Goal: Task Accomplishment & Management: Complete application form

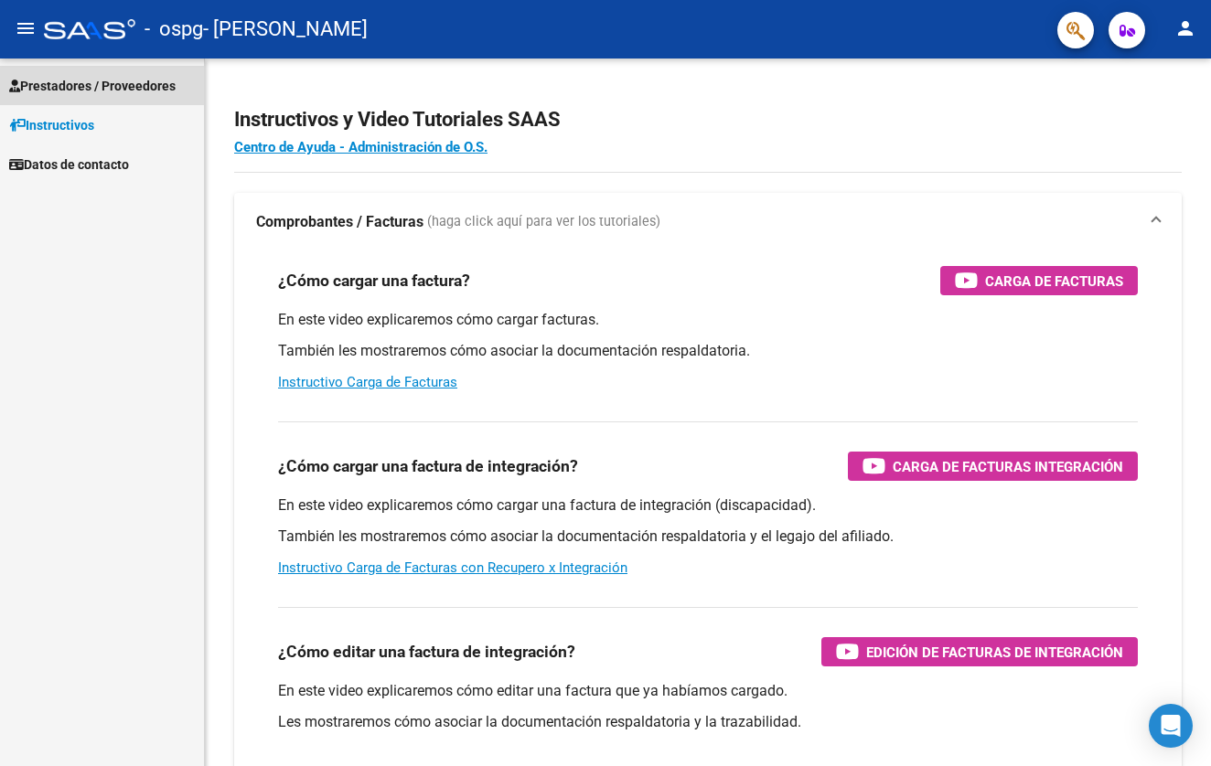
click at [139, 86] on span "Prestadores / Proveedores" at bounding box center [92, 86] width 166 height 20
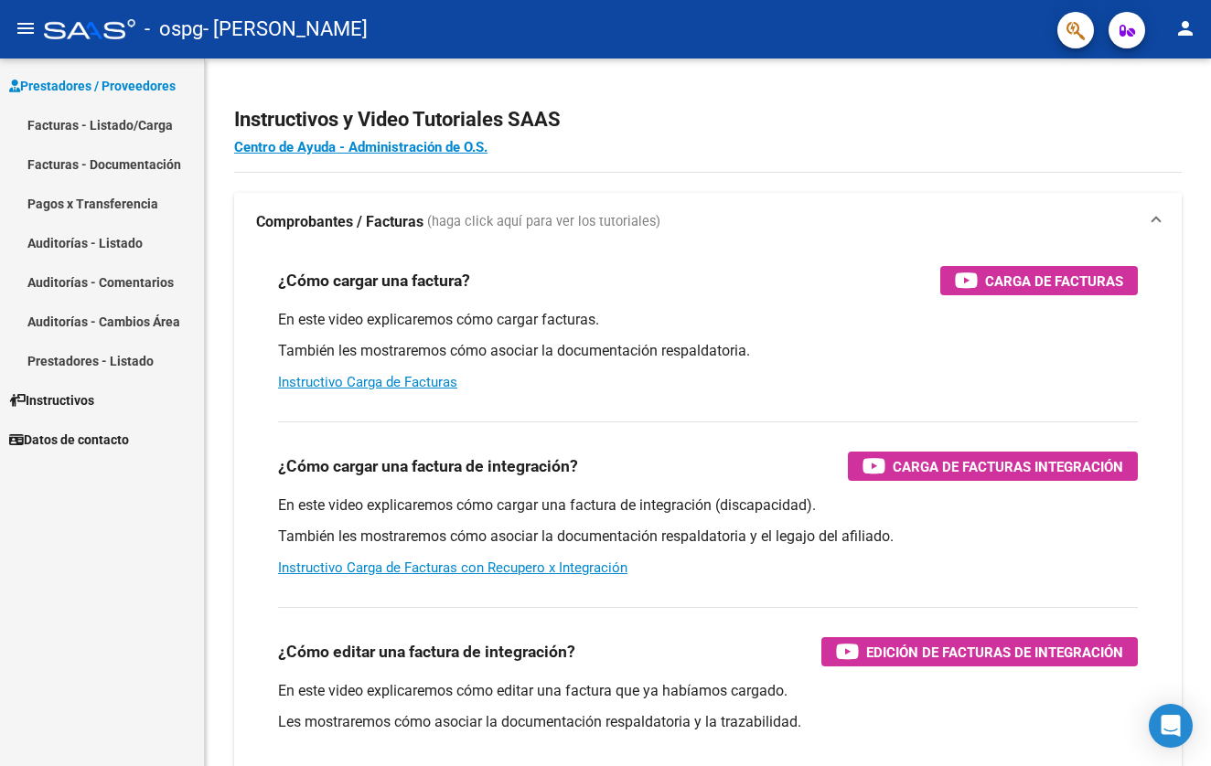
click at [114, 130] on link "Facturas - Listado/Carga" at bounding box center [102, 124] width 204 height 39
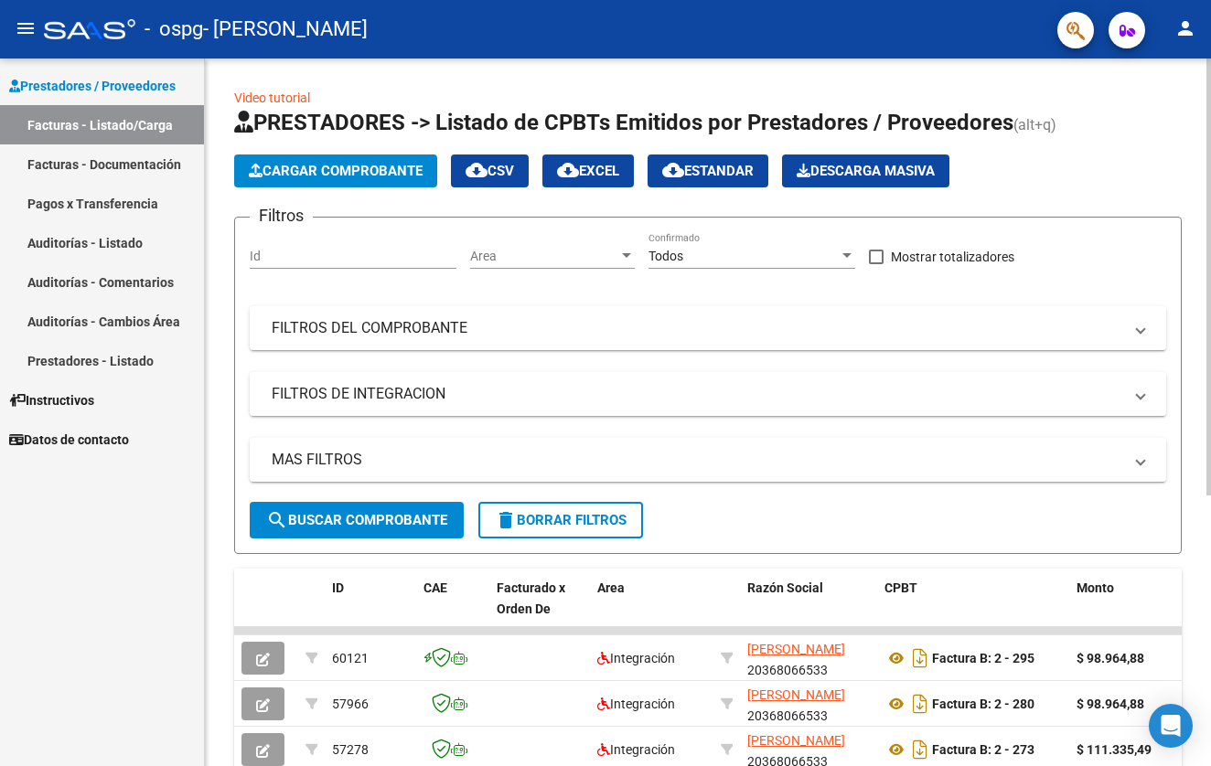
click at [338, 177] on span "Cargar Comprobante" at bounding box center [336, 171] width 174 height 16
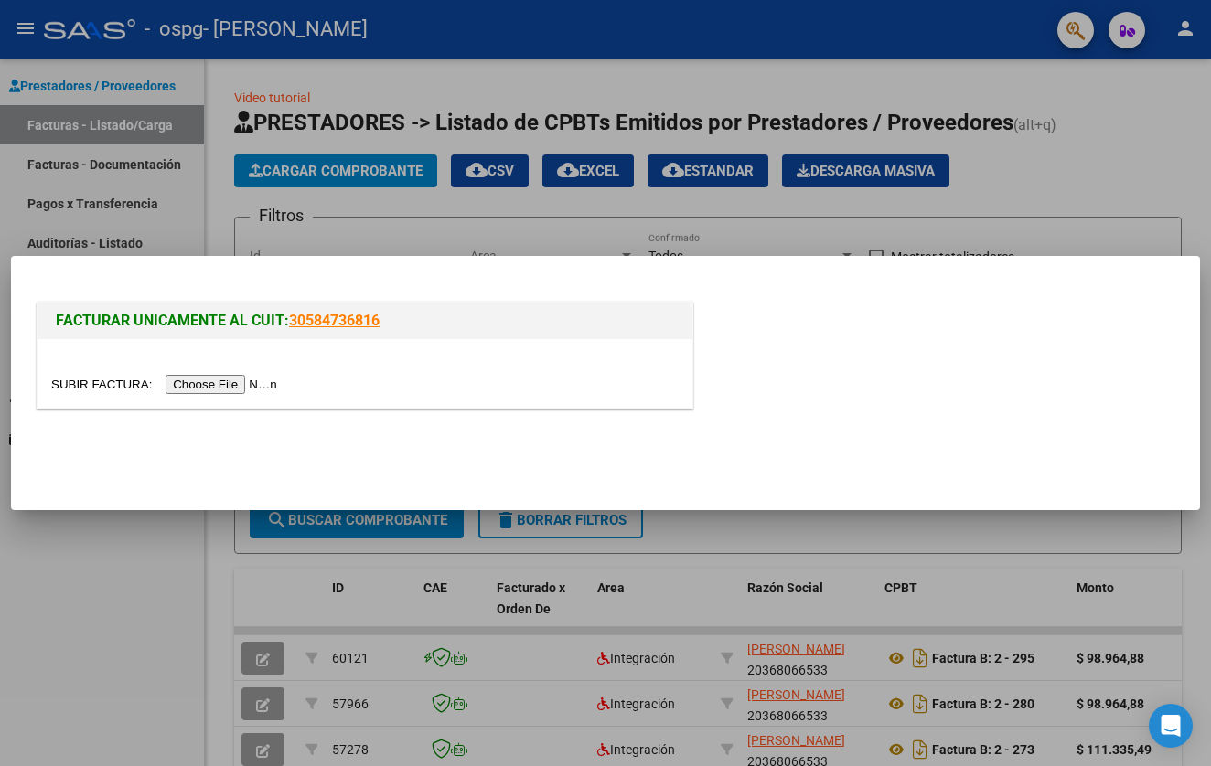
click at [202, 391] on input "file" at bounding box center [166, 384] width 231 height 19
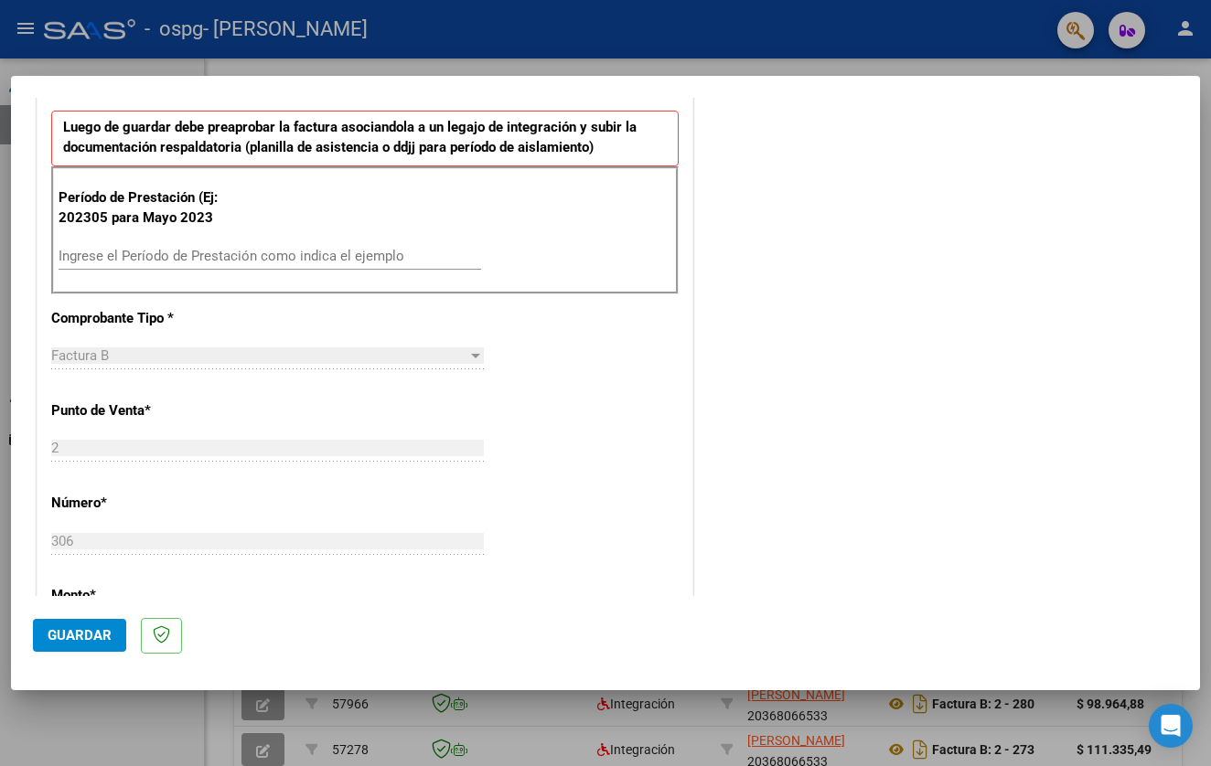
scroll to position [469, 0]
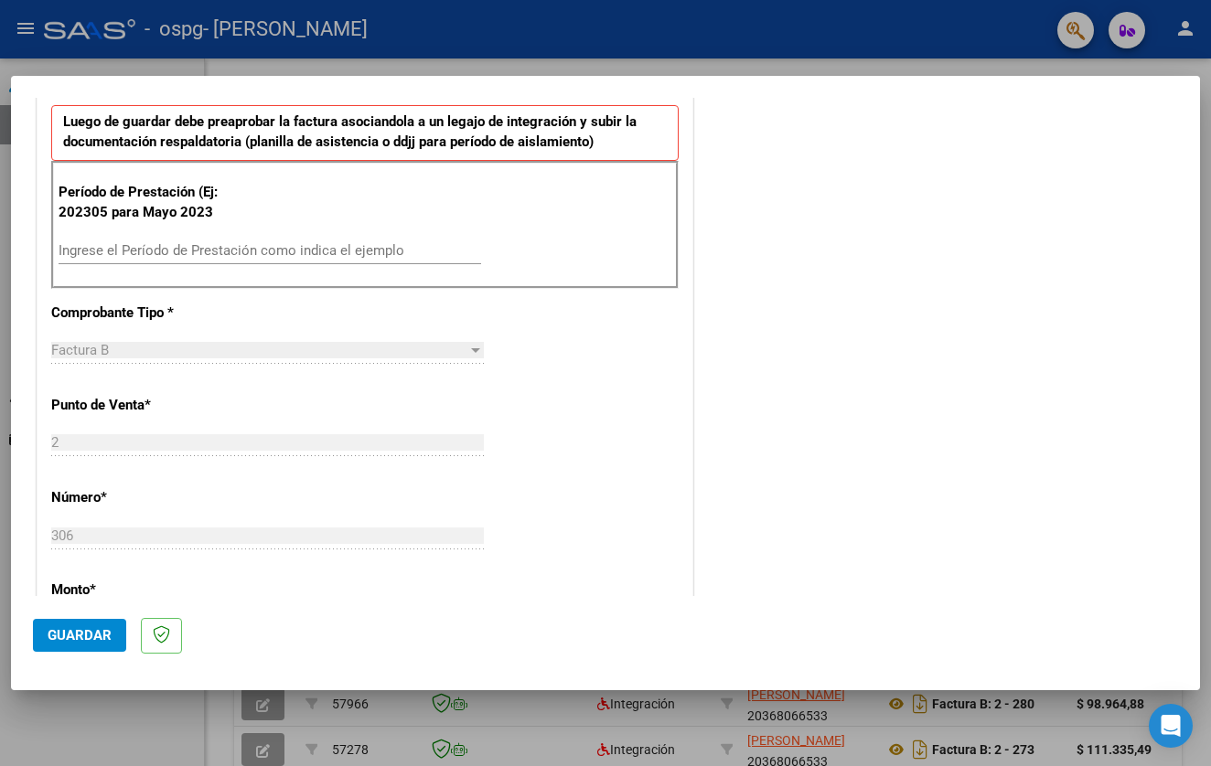
click at [335, 243] on input "Ingrese el Período de Prestación como indica el ejemplo" at bounding box center [270, 250] width 423 height 16
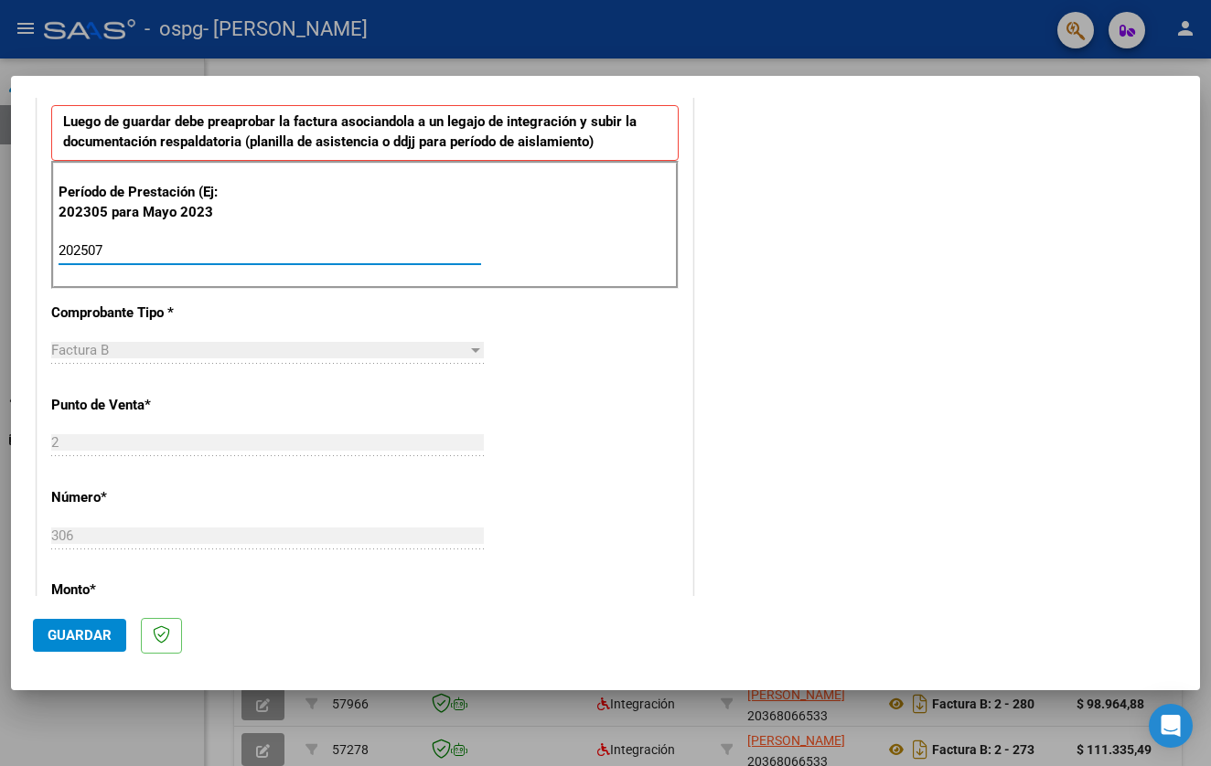
type input "202507"
click at [546, 438] on div "CUIT * 20-36806653-3 Ingresar CUIT ANALISIS PRESTADOR Area destinado * Integrac…" at bounding box center [364, 529] width 655 height 1342
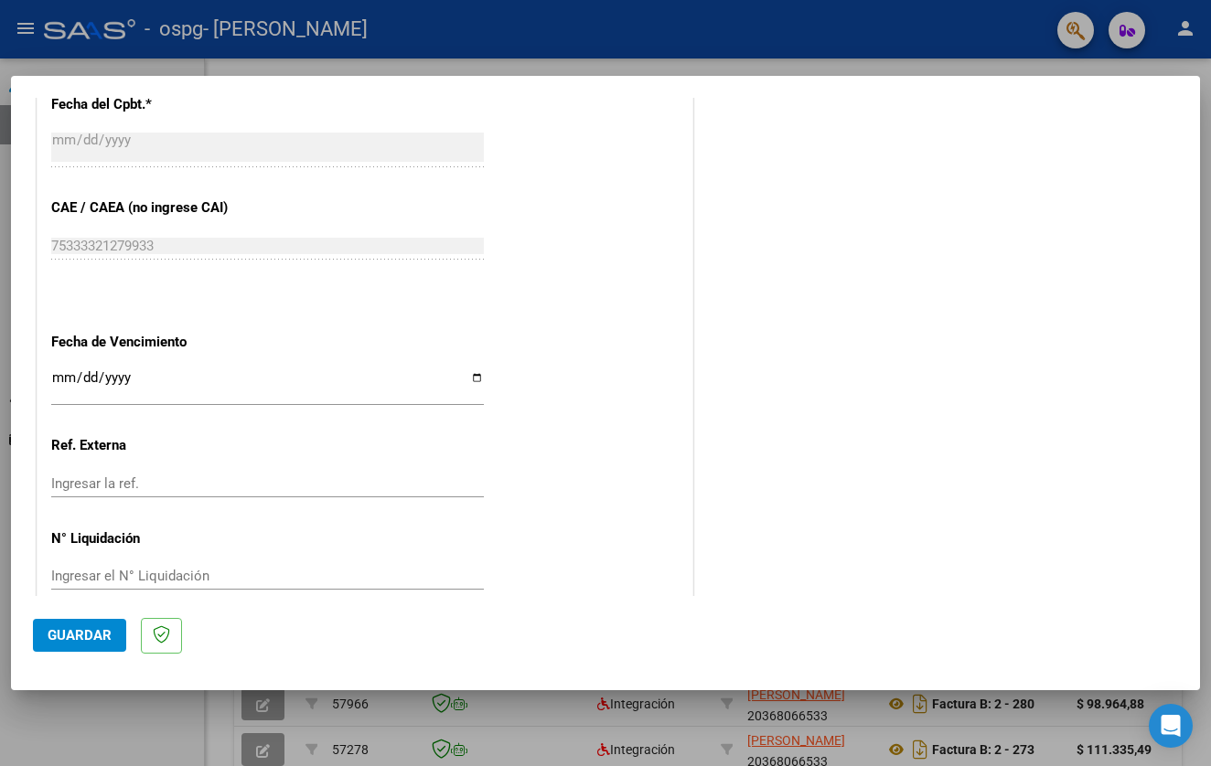
scroll to position [1047, 0]
click at [64, 637] on span "Guardar" at bounding box center [80, 635] width 64 height 16
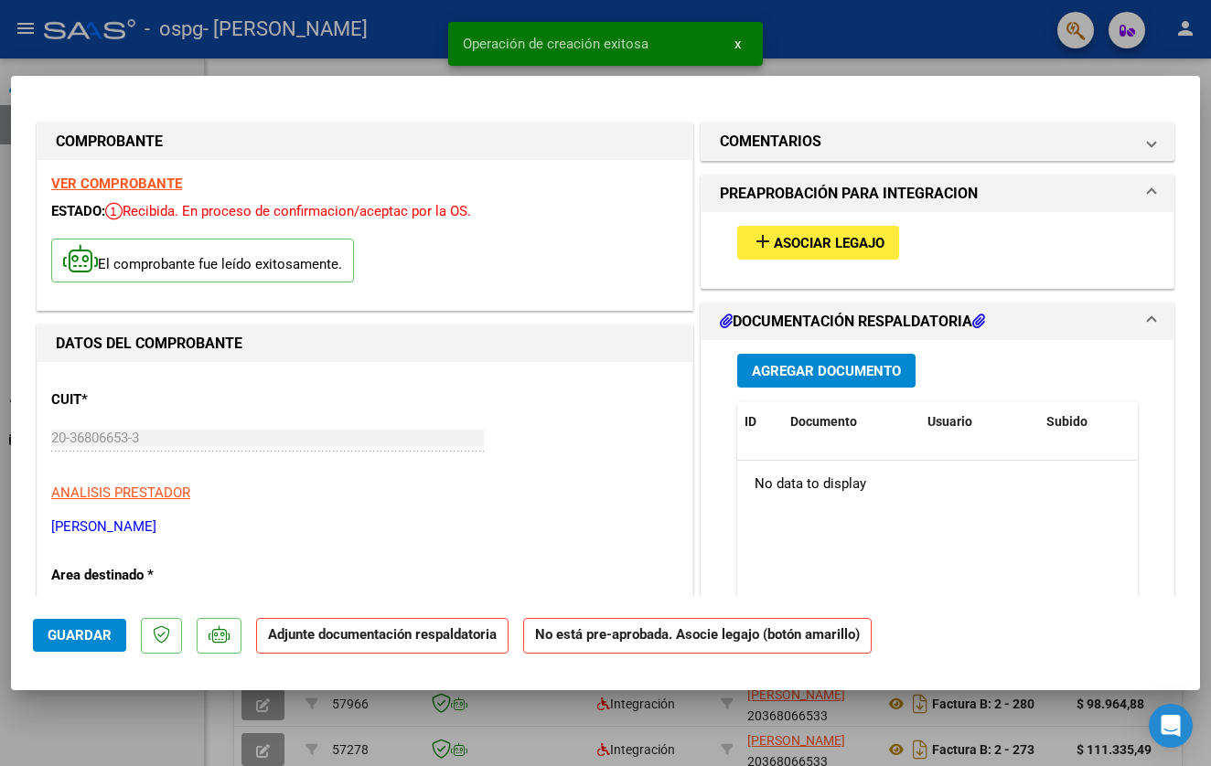
click at [835, 245] on span "Asociar Legajo" at bounding box center [829, 243] width 111 height 16
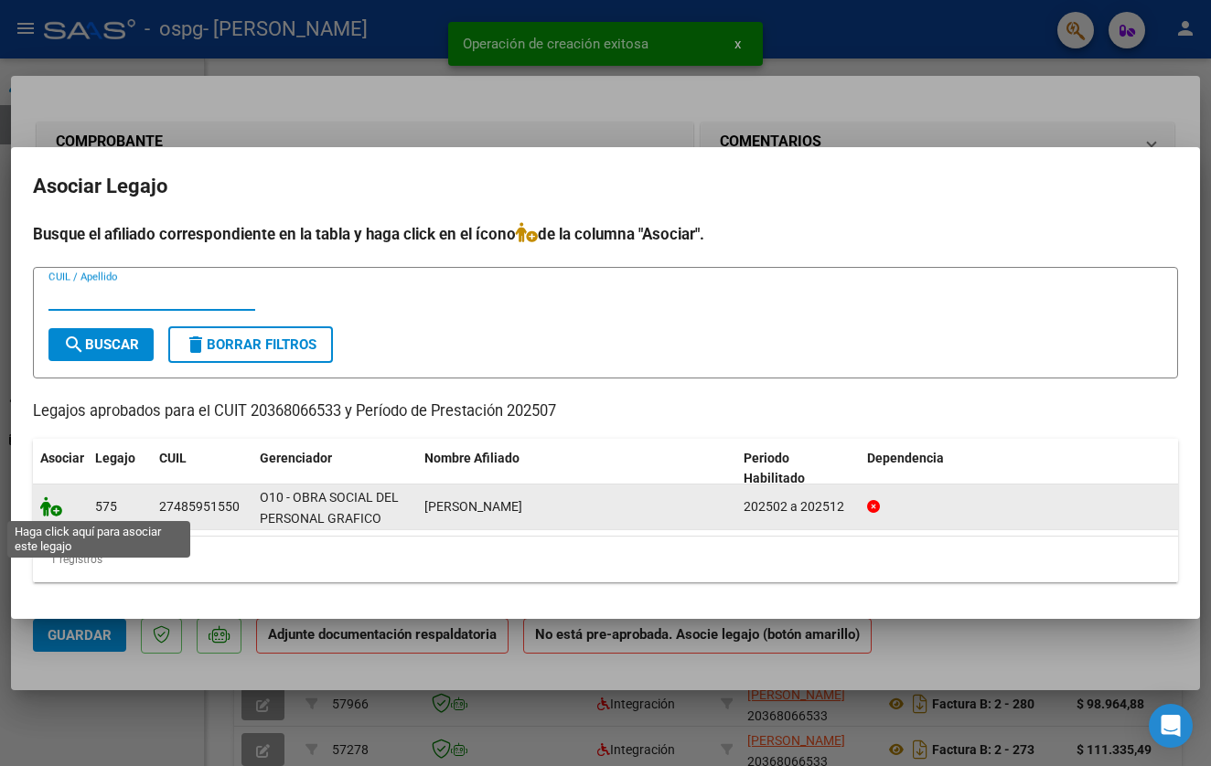
click at [48, 517] on icon at bounding box center [51, 507] width 22 height 20
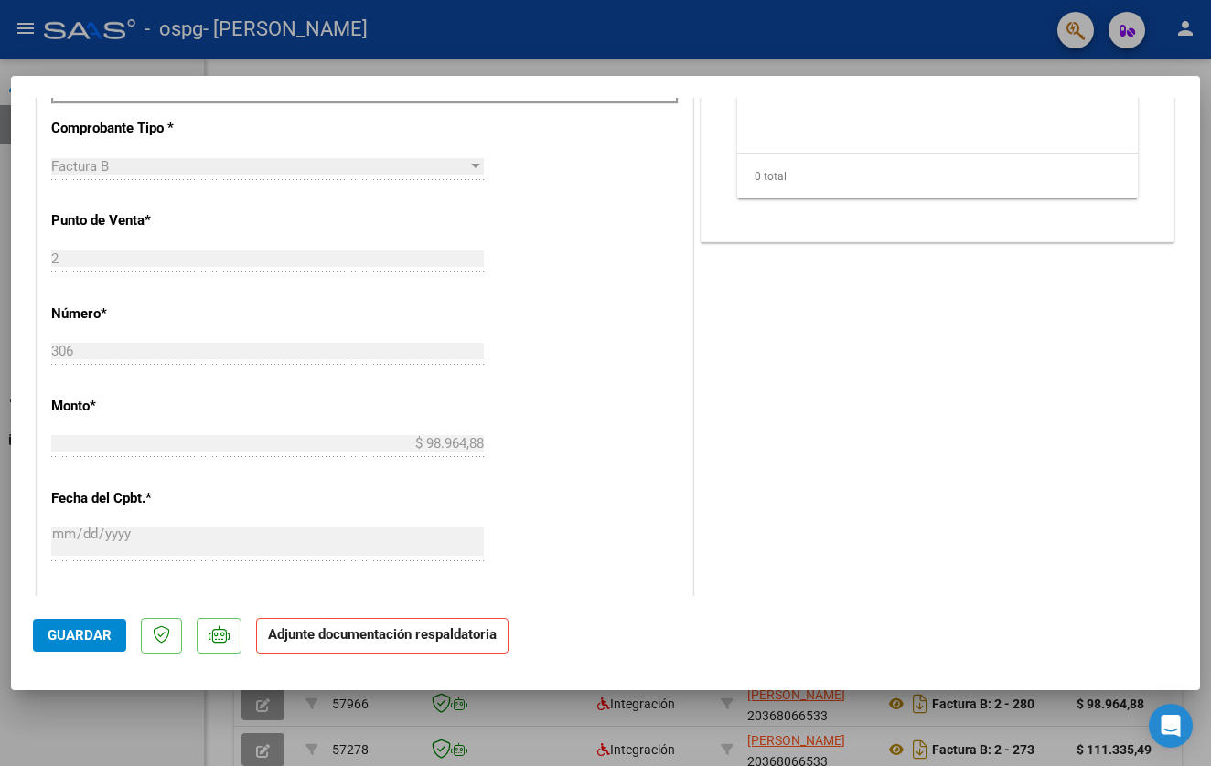
scroll to position [385, 0]
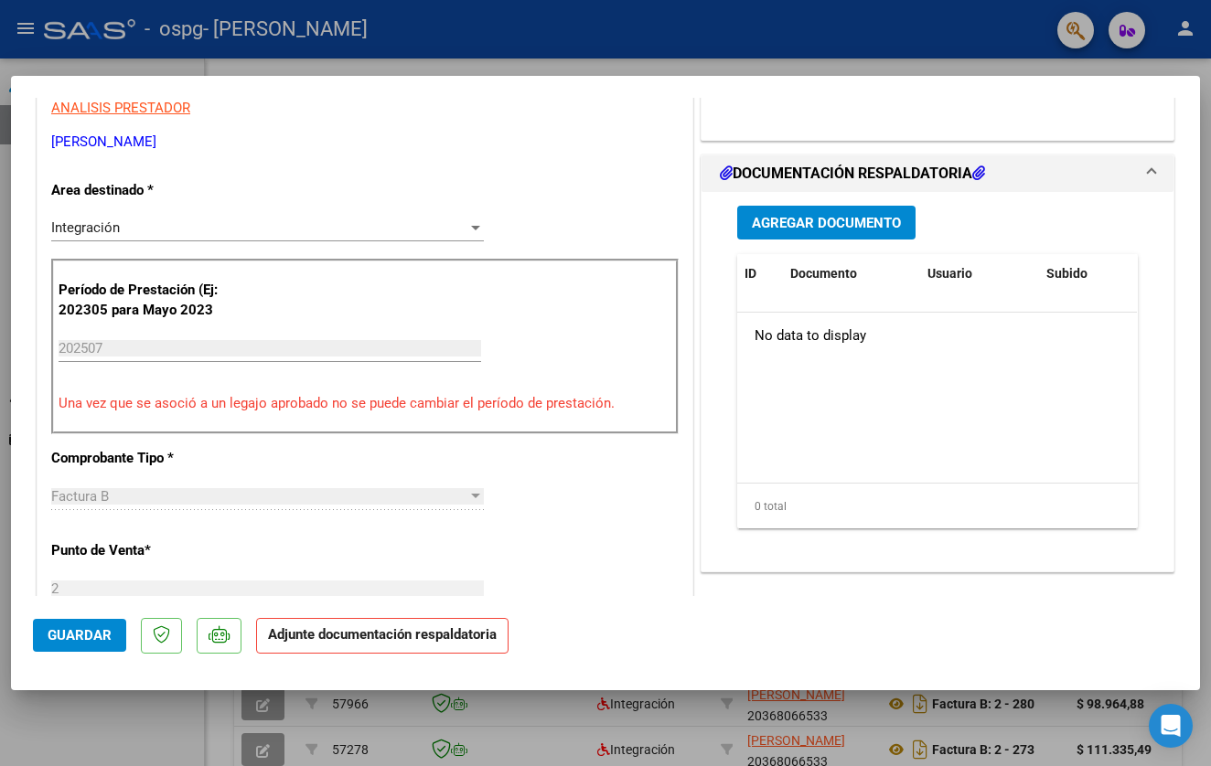
click at [807, 224] on span "Agregar Documento" at bounding box center [826, 223] width 149 height 16
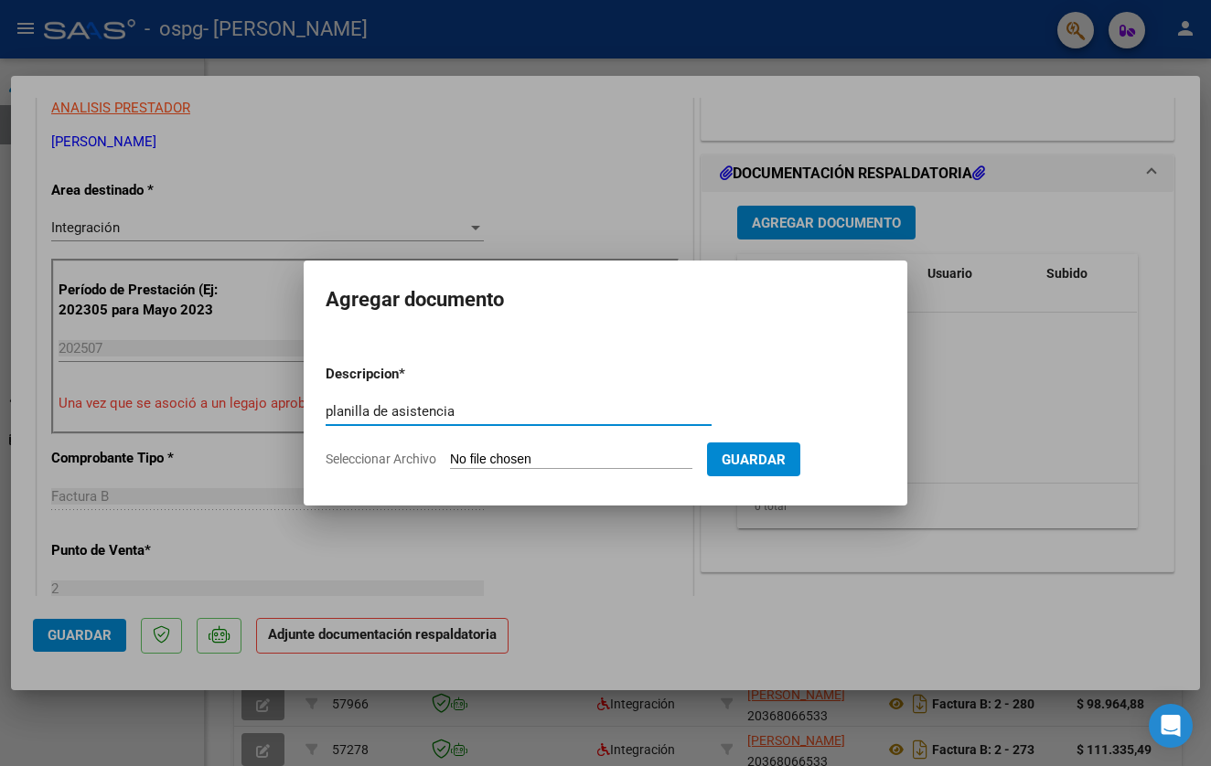
type input "planilla de asistencia"
click at [398, 461] on span "Seleccionar Archivo" at bounding box center [381, 459] width 111 height 15
click at [450, 461] on input "Seleccionar Archivo" at bounding box center [571, 460] width 242 height 17
type input "C:\fakepath\planilla [PERSON_NAME] [DATE].pdf"
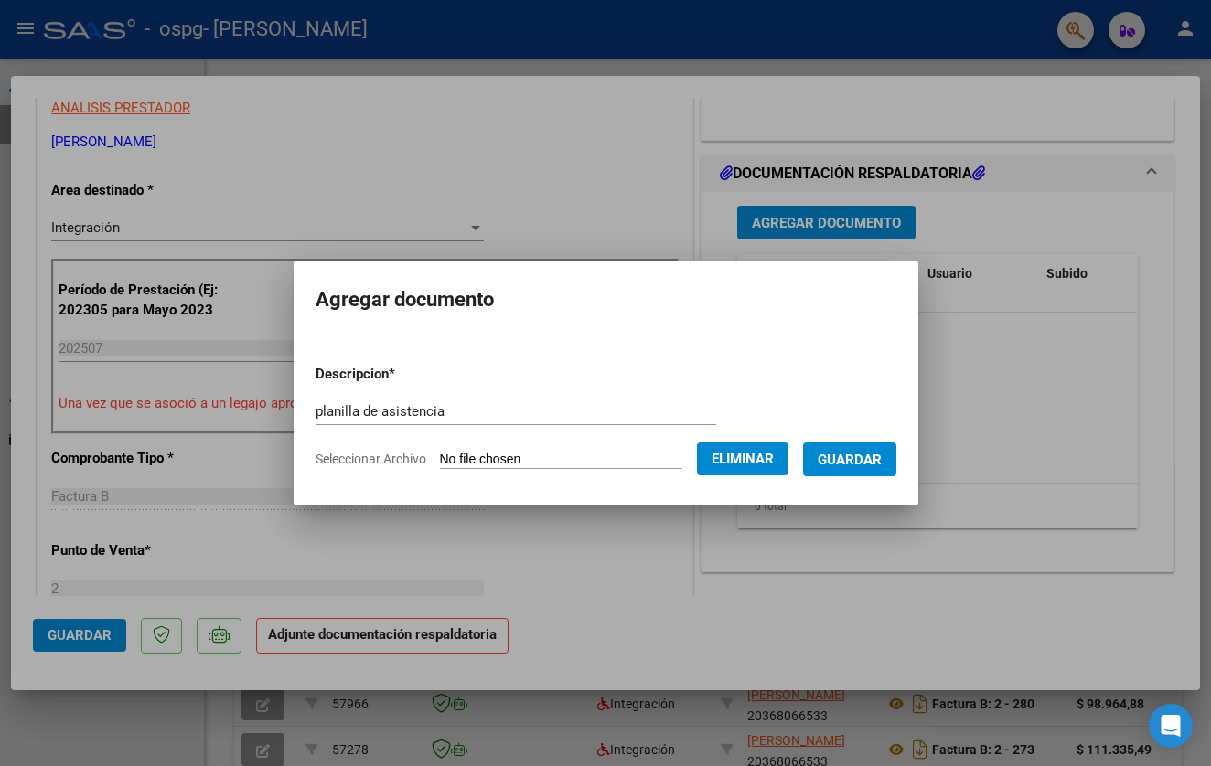
click at [882, 462] on span "Guardar" at bounding box center [850, 460] width 64 height 16
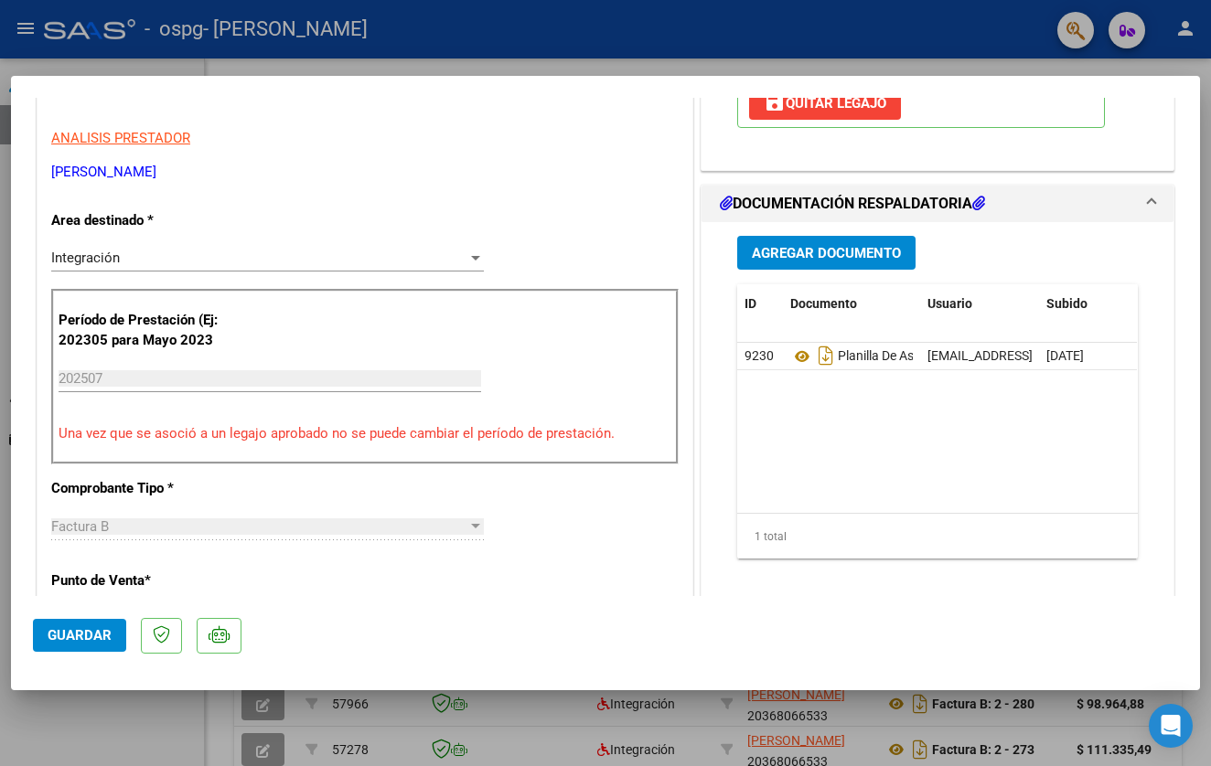
scroll to position [353, 0]
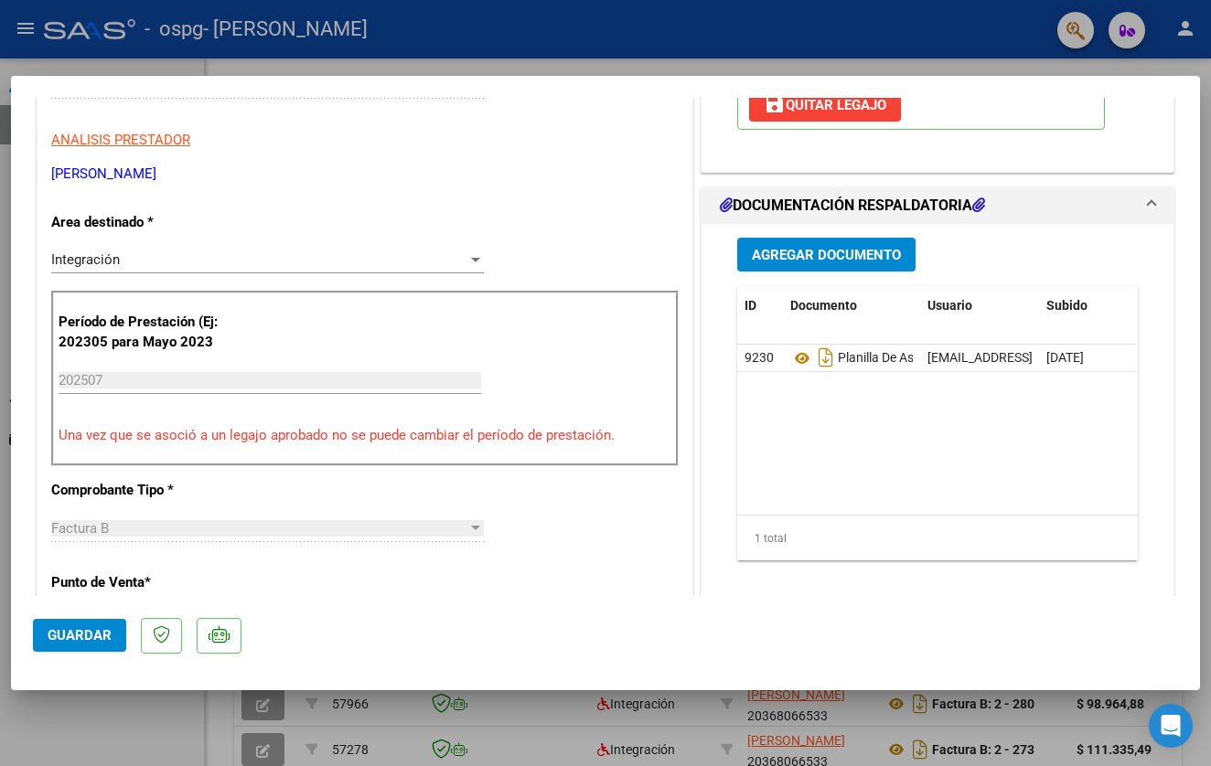
click at [62, 640] on span "Guardar" at bounding box center [80, 635] width 64 height 16
click at [193, 747] on div at bounding box center [605, 383] width 1211 height 766
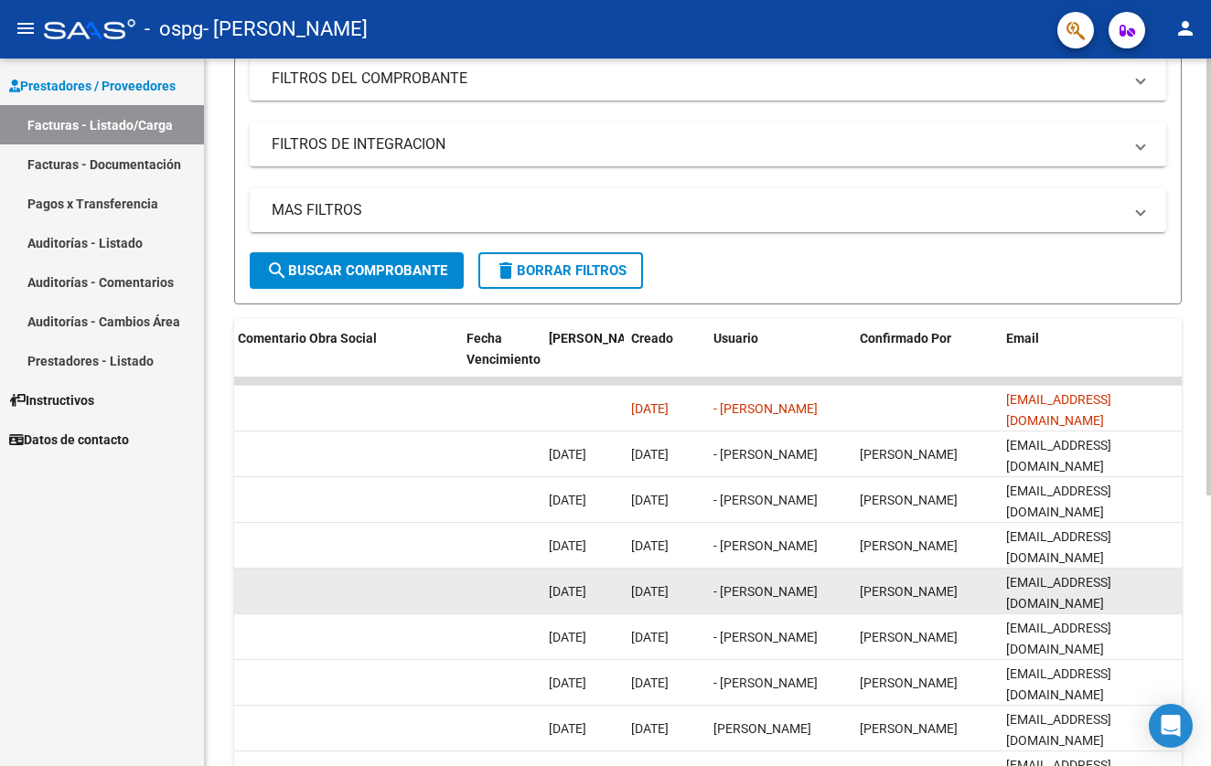
scroll to position [0, 2908]
